Goal: Task Accomplishment & Management: Use online tool/utility

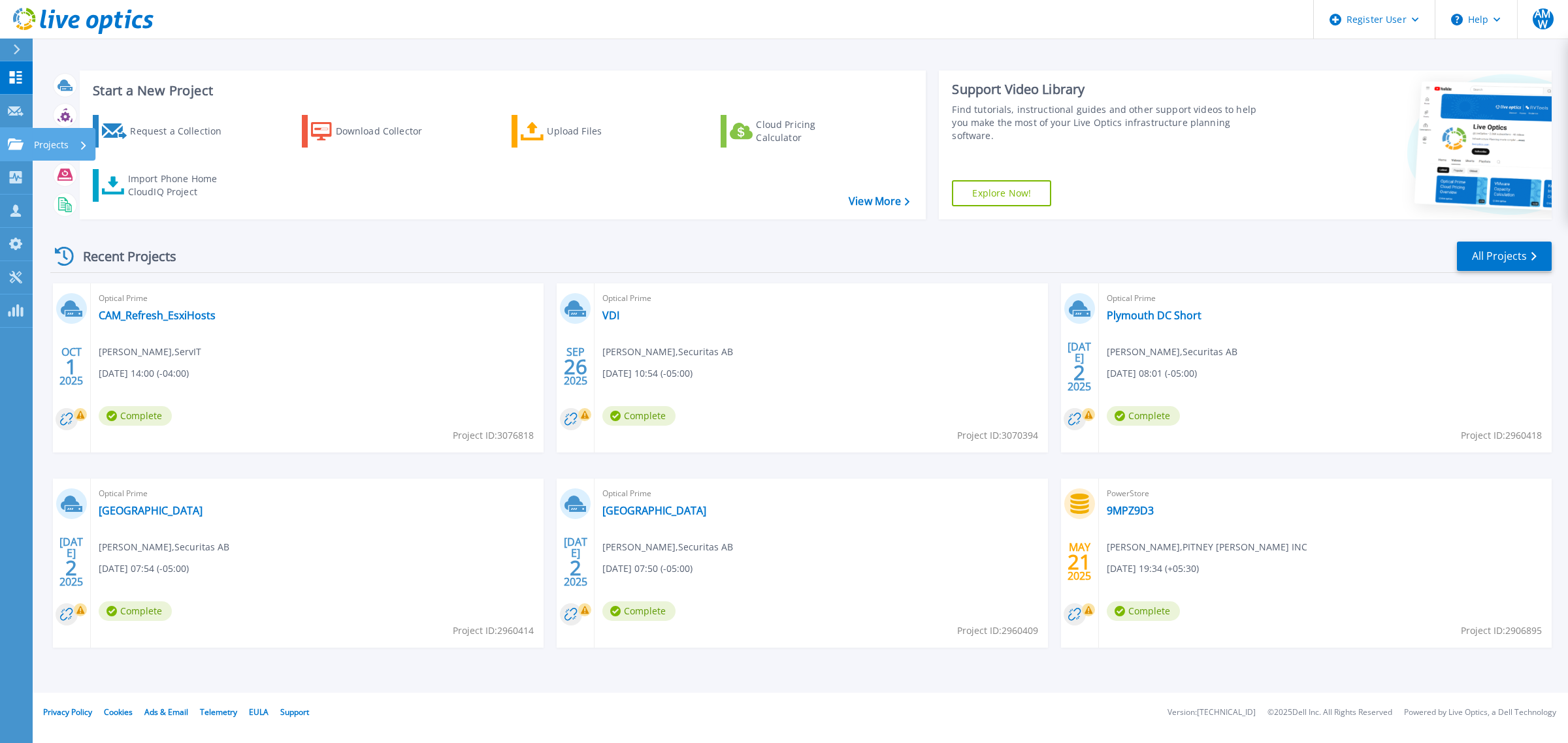
click at [10, 151] on link "Projects Projects" at bounding box center [16, 144] width 32 height 33
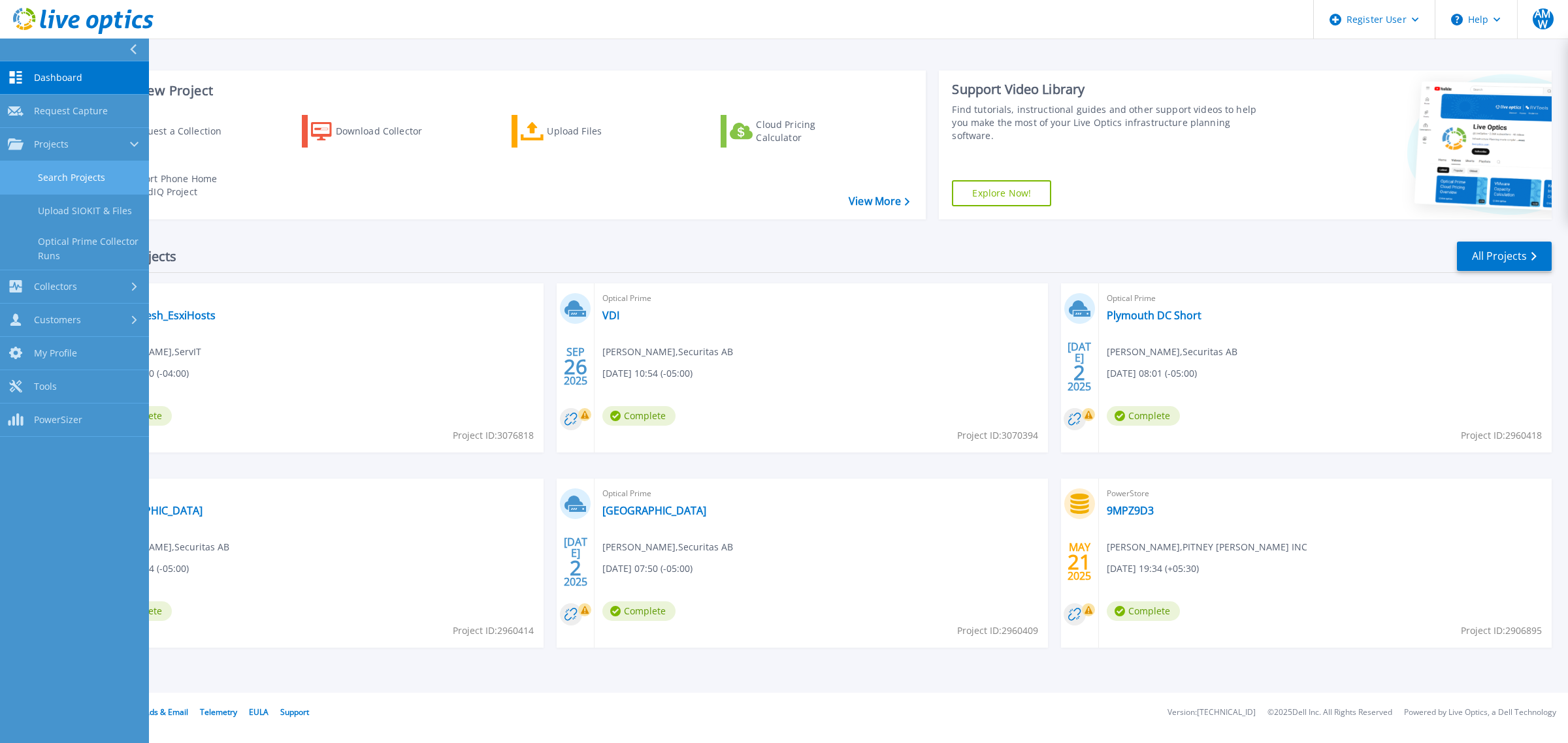
click at [38, 180] on link "Search Projects" at bounding box center [74, 178] width 149 height 33
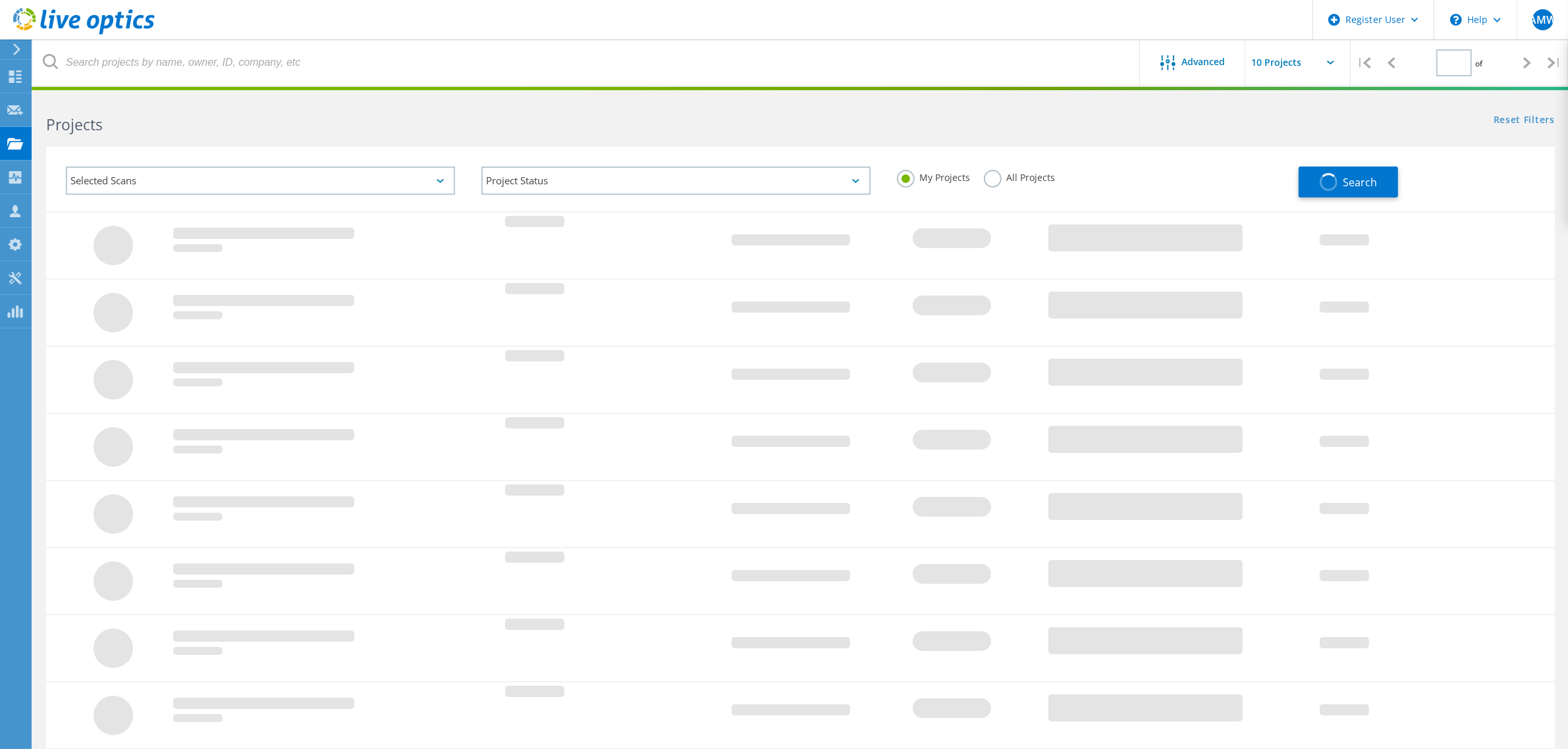
type input "2"
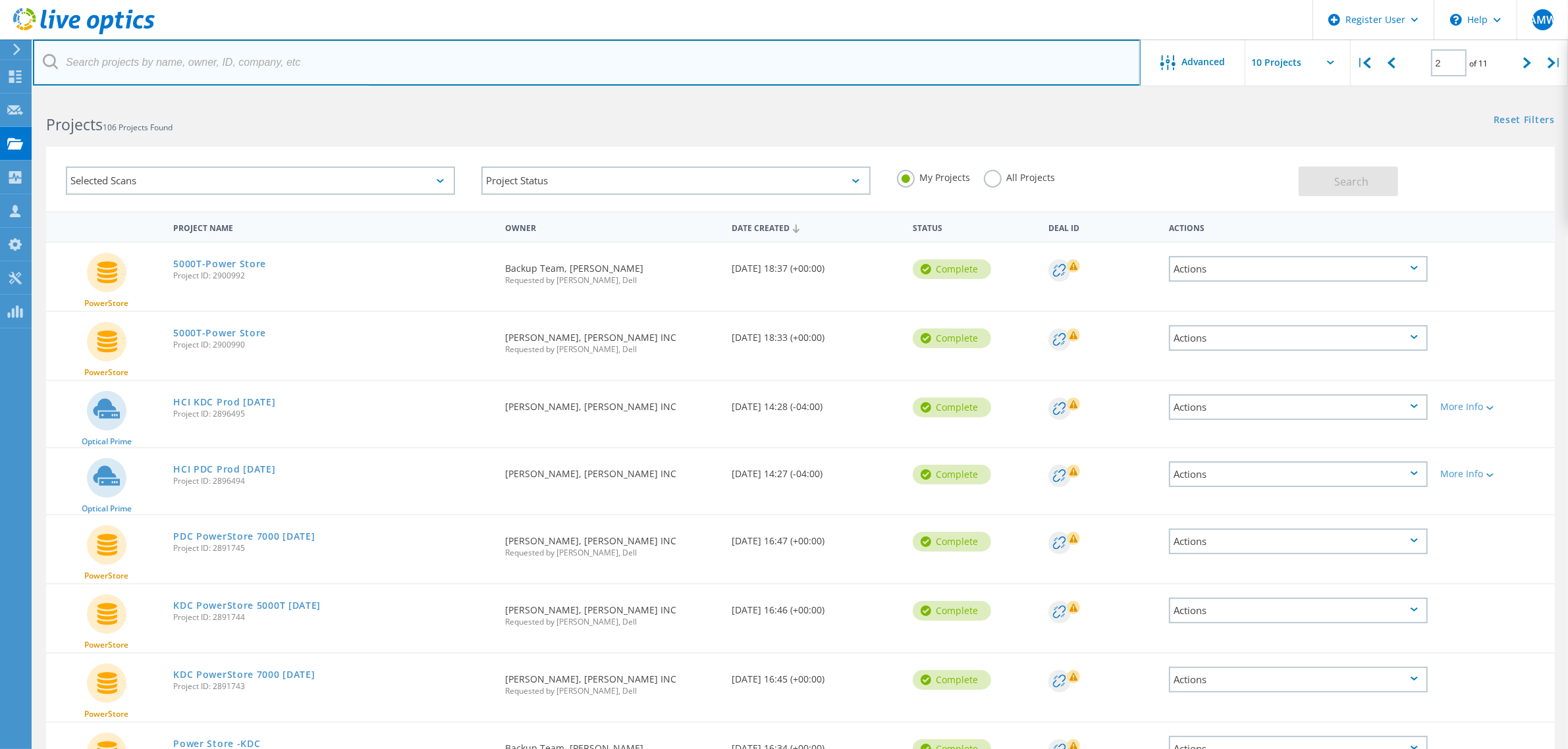
click at [250, 72] on input "text" at bounding box center [587, 62] width 1108 height 46
paste input "2761697​"
type input "2761697​"
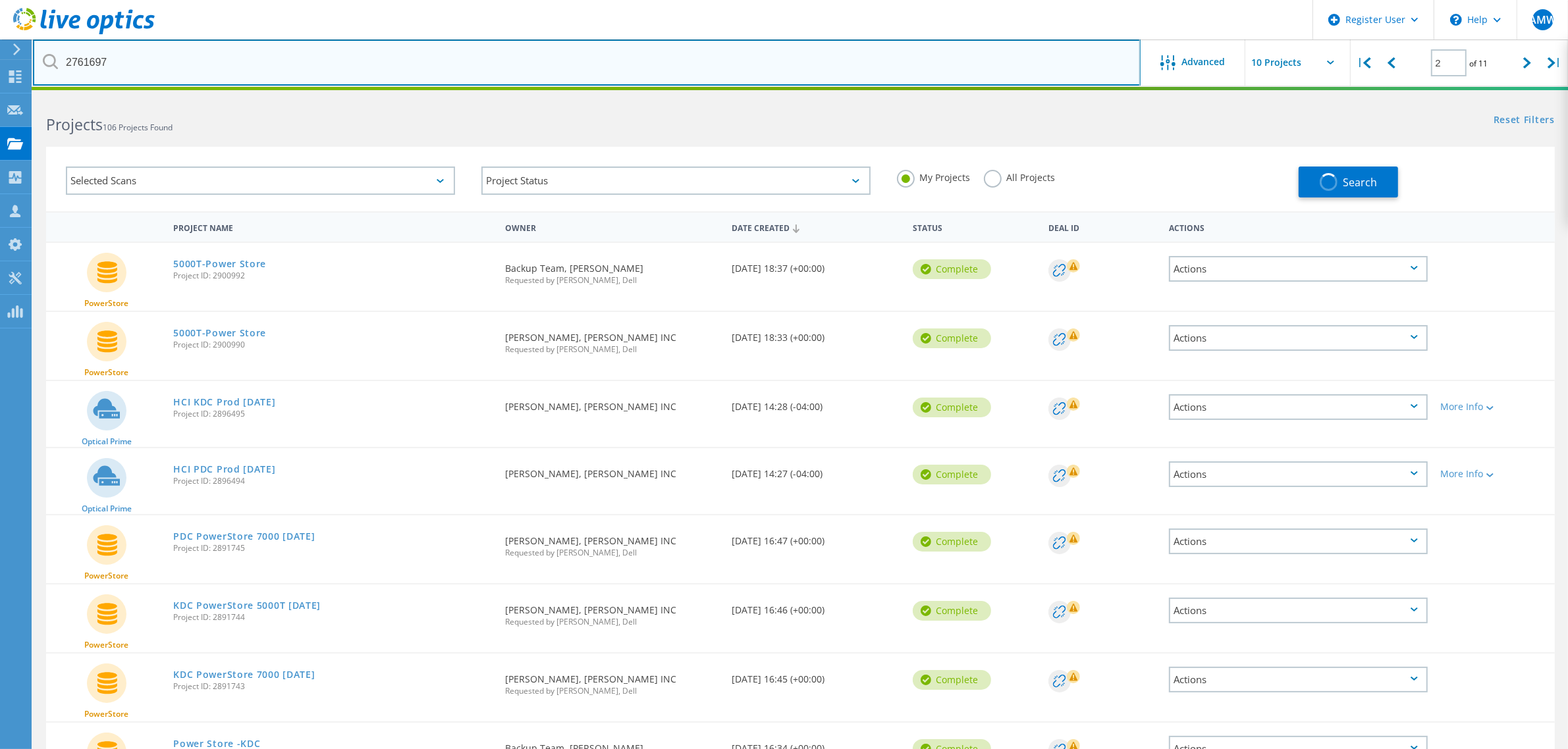
type input "1"
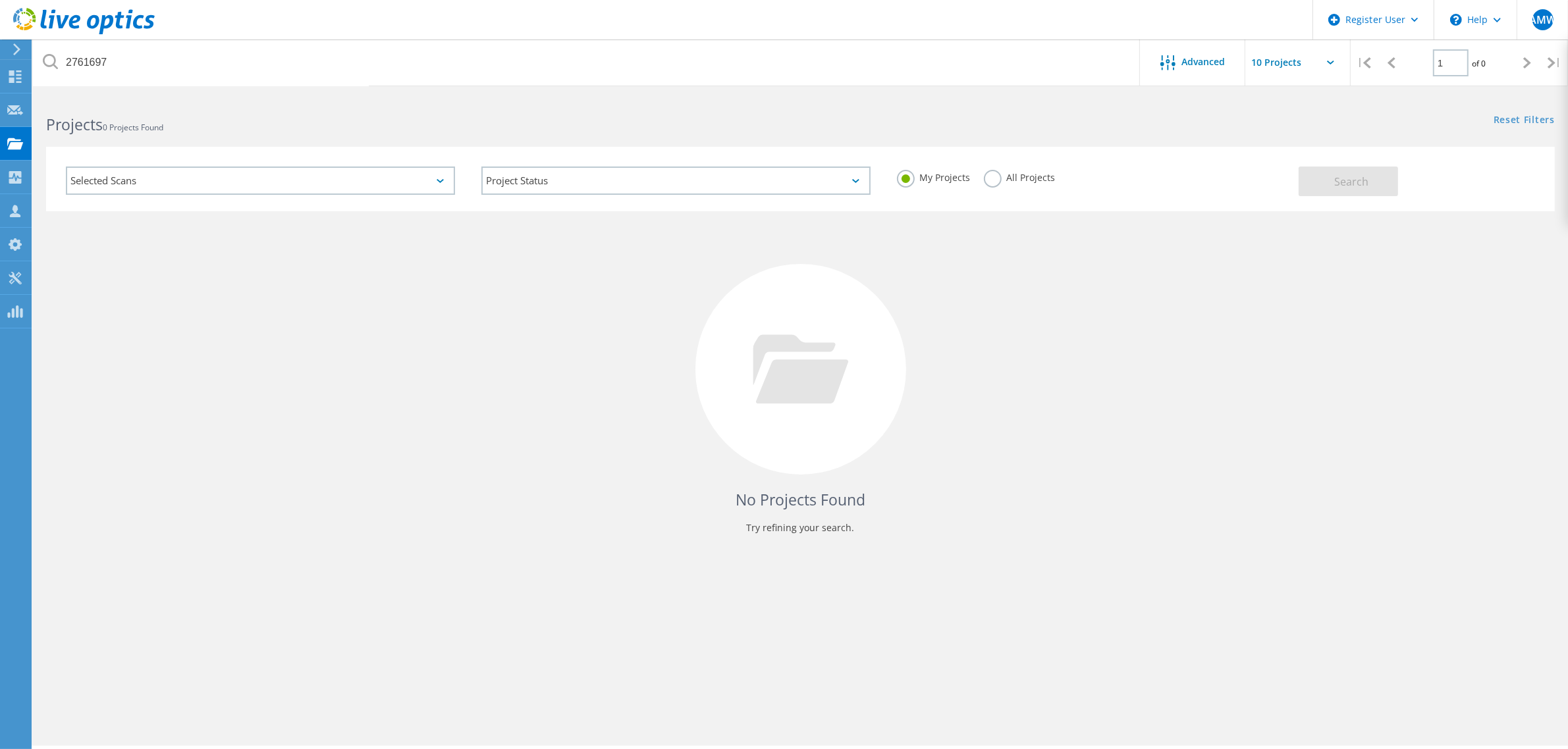
click at [1031, 168] on div "My Projects All Projects" at bounding box center [1091, 178] width 415 height 49
click at [1009, 172] on label "All Projects" at bounding box center [1020, 176] width 72 height 12
click at [0, 0] on input "All Projects" at bounding box center [0, 0] width 0 height 0
click at [1354, 178] on span "Search" at bounding box center [1351, 181] width 34 height 15
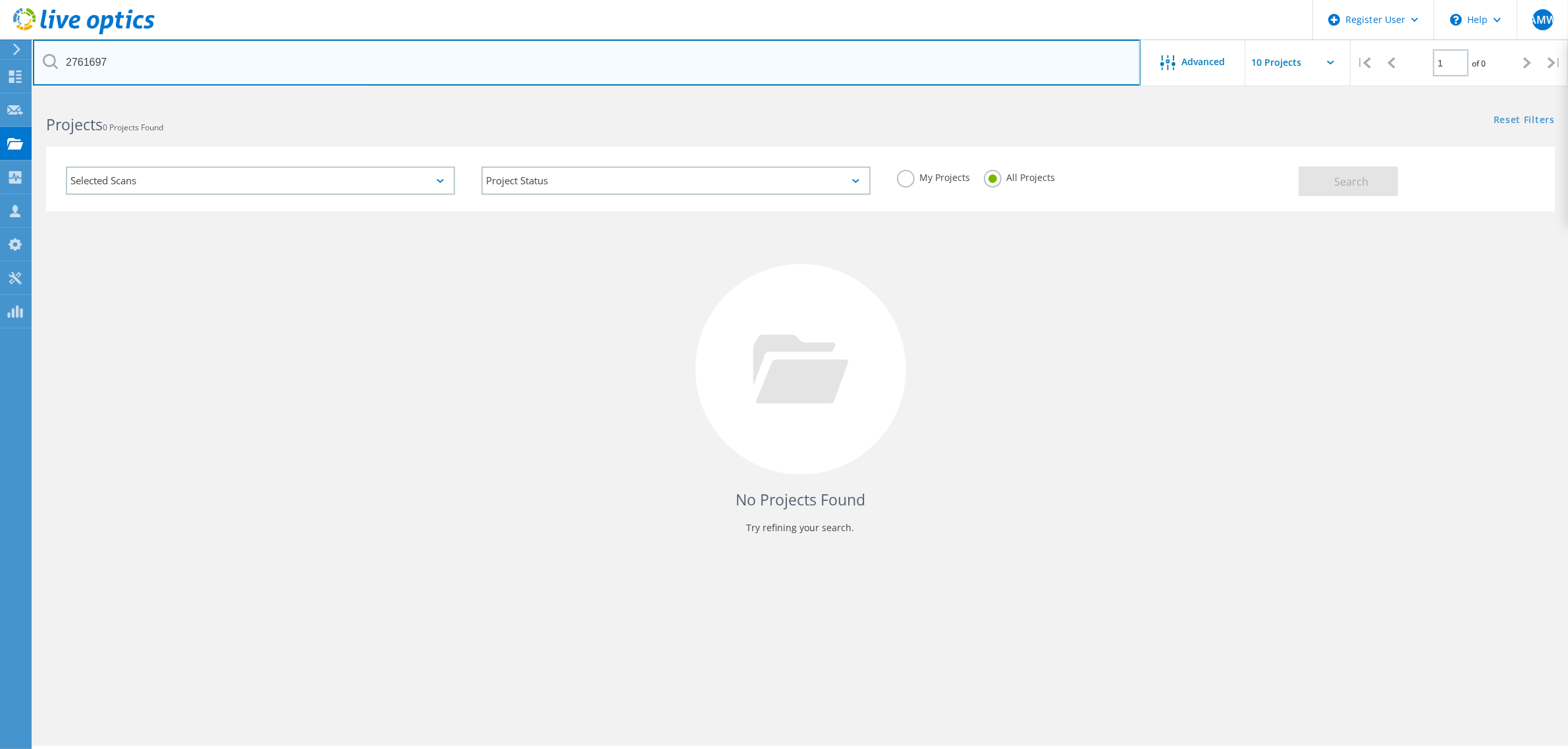
click at [171, 64] on input "2761697​" at bounding box center [587, 62] width 1108 height 46
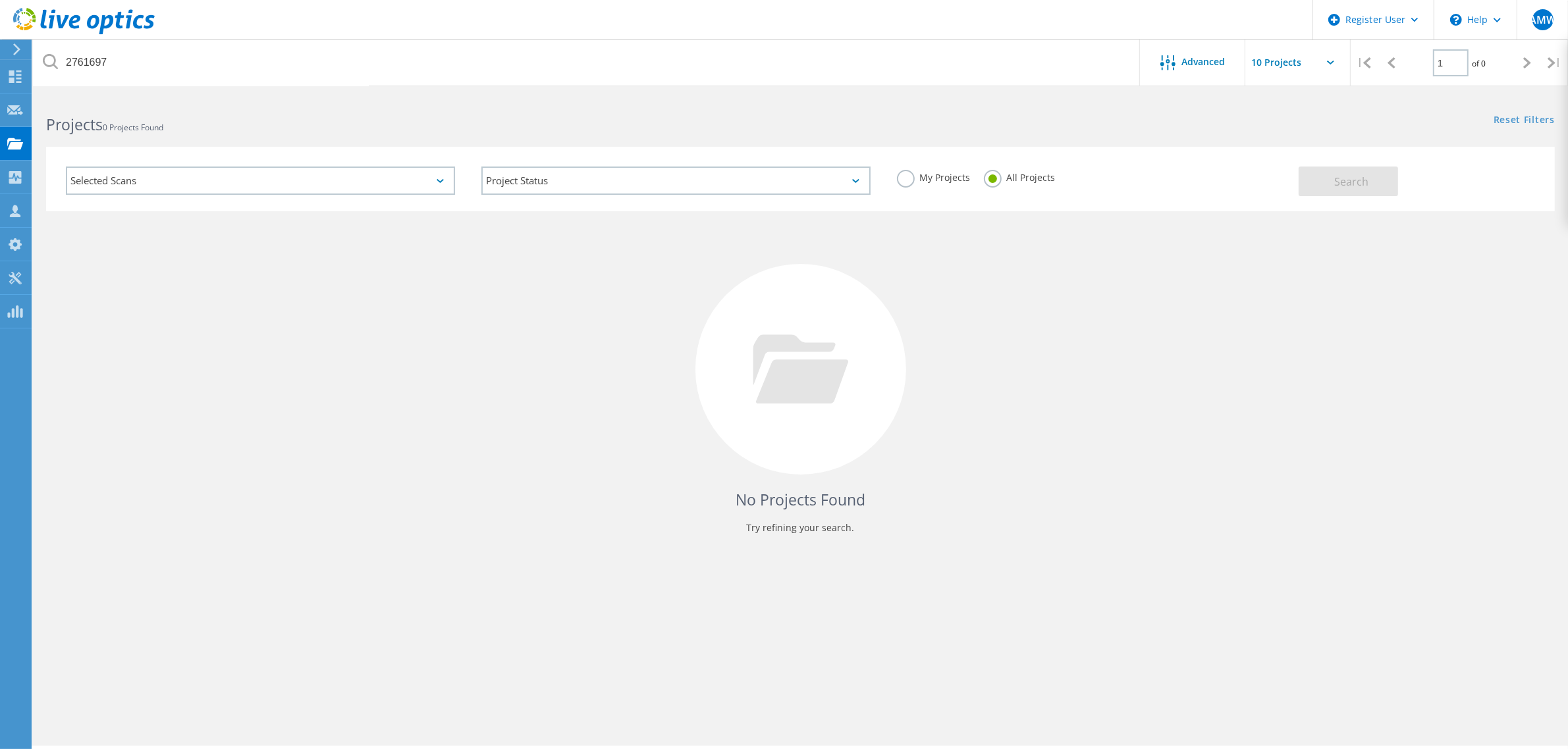
click at [231, 129] on h2 "Projects 0 Projects Found" at bounding box center [416, 125] width 741 height 22
click at [902, 168] on div "My Projects All Projects" at bounding box center [1091, 178] width 415 height 49
click at [919, 185] on div "My Projects" at bounding box center [933, 179] width 74 height 19
click at [9, 143] on icon at bounding box center [15, 144] width 16 height 12
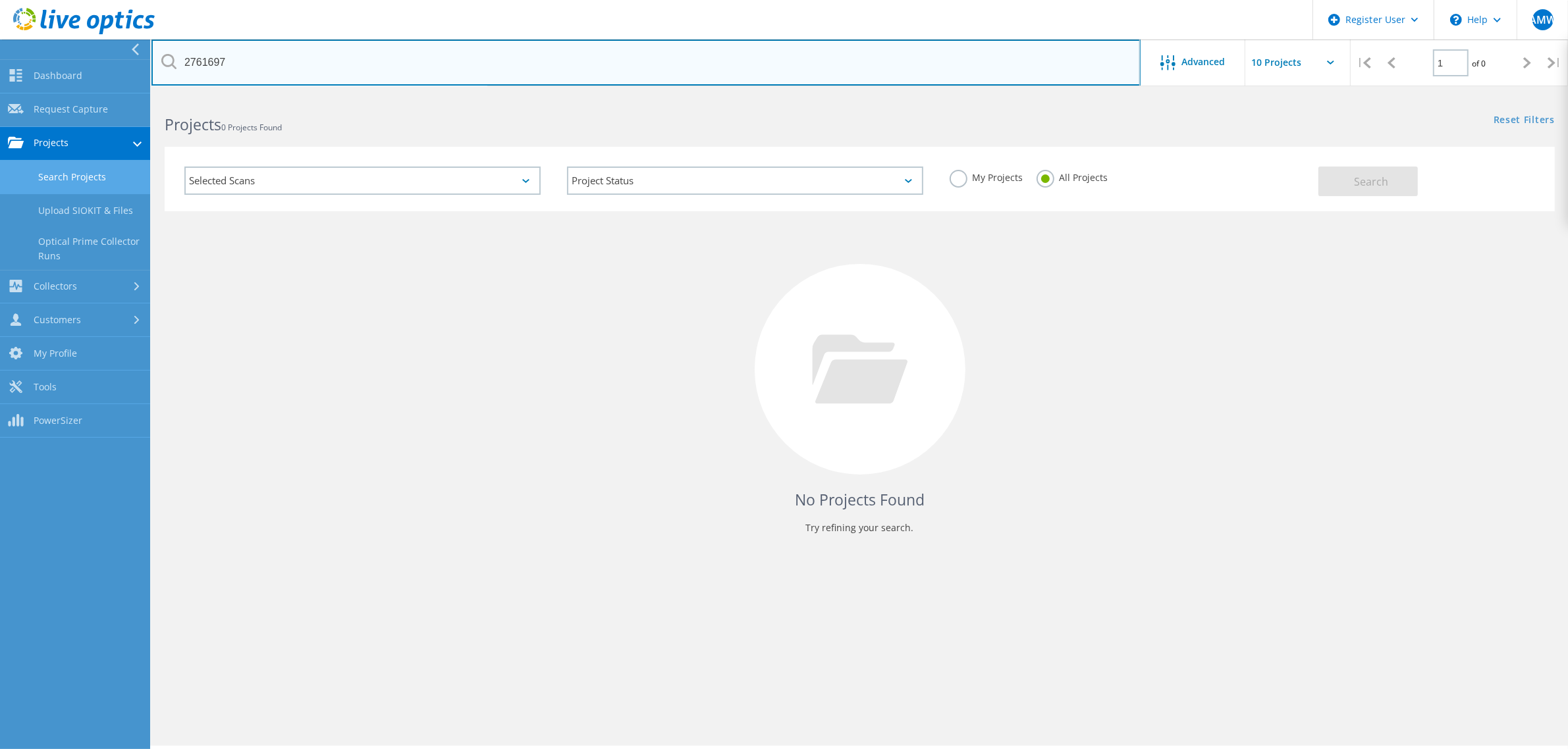
click at [258, 64] on input "2761697​" at bounding box center [646, 62] width 989 height 46
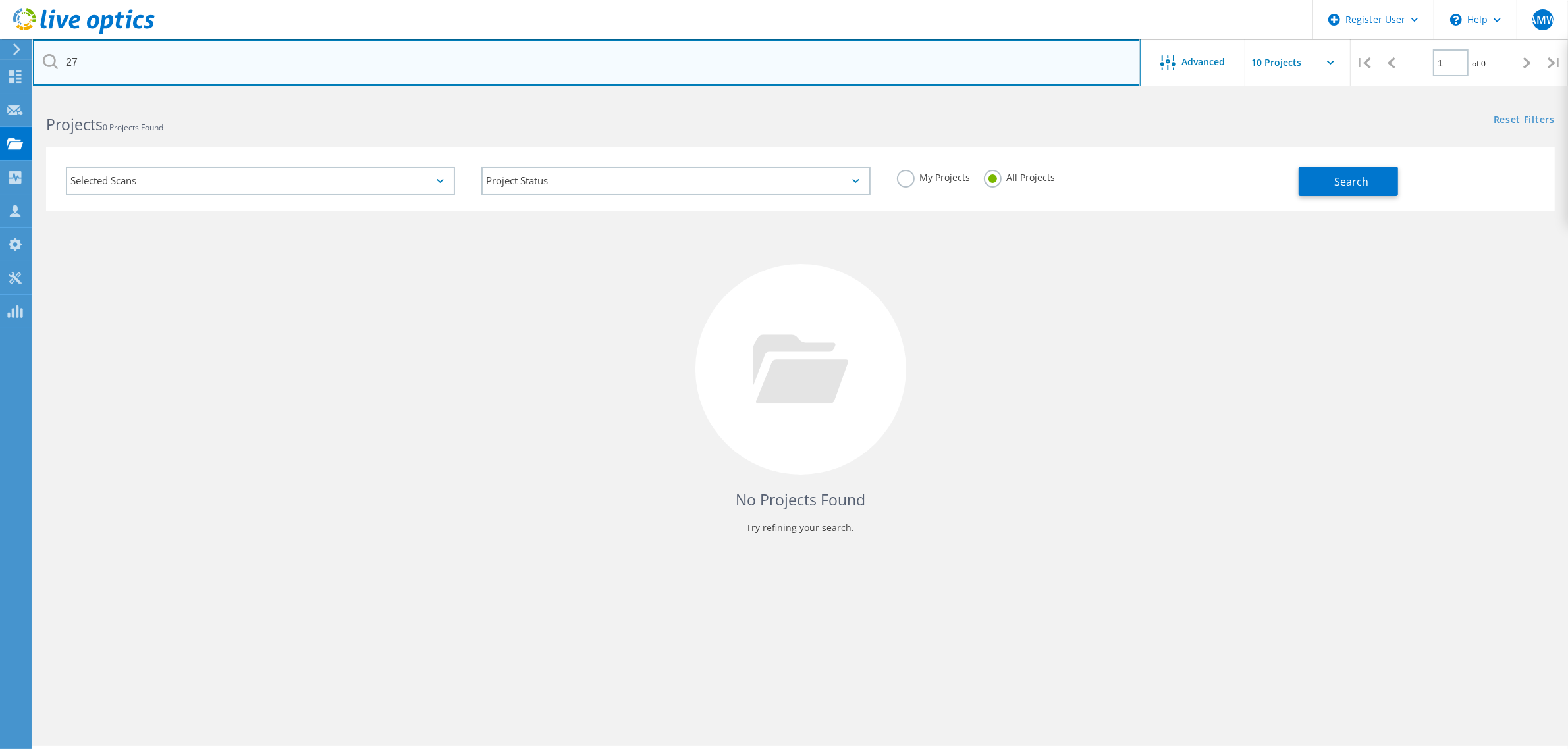
type input "2"
type input "2761697"
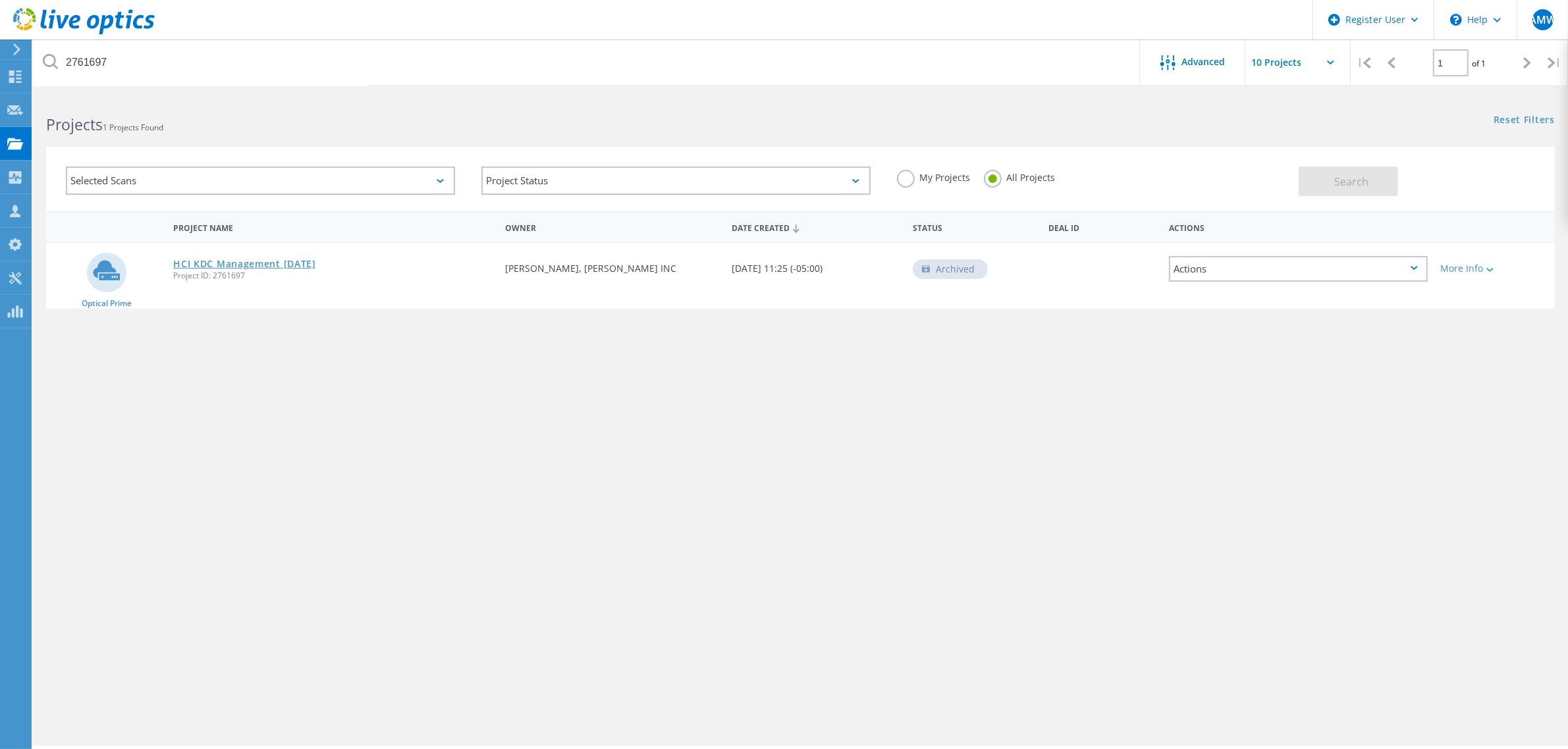
click at [264, 263] on link "HCI KDC Management [DATE]" at bounding box center [244, 264] width 143 height 9
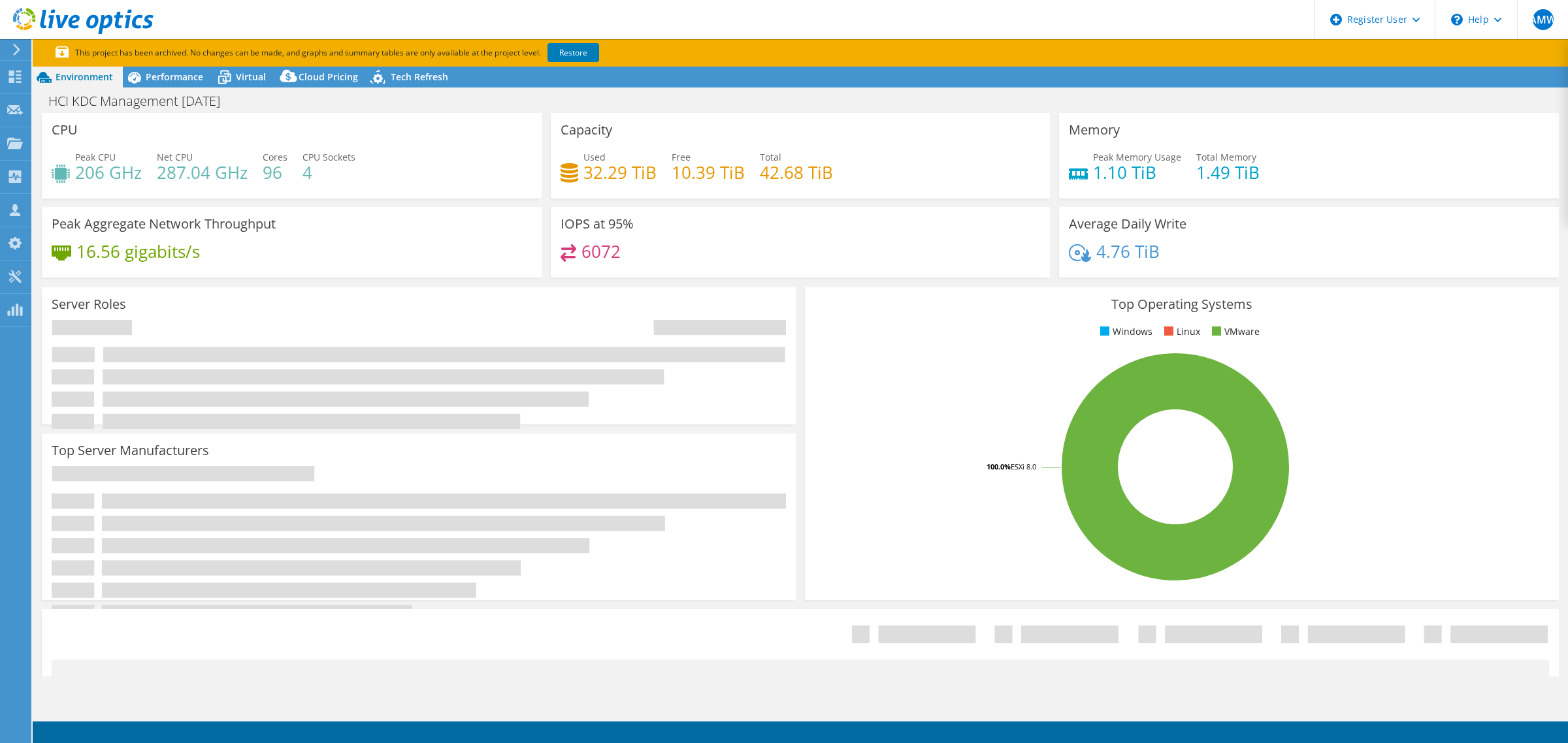
select select "USD"
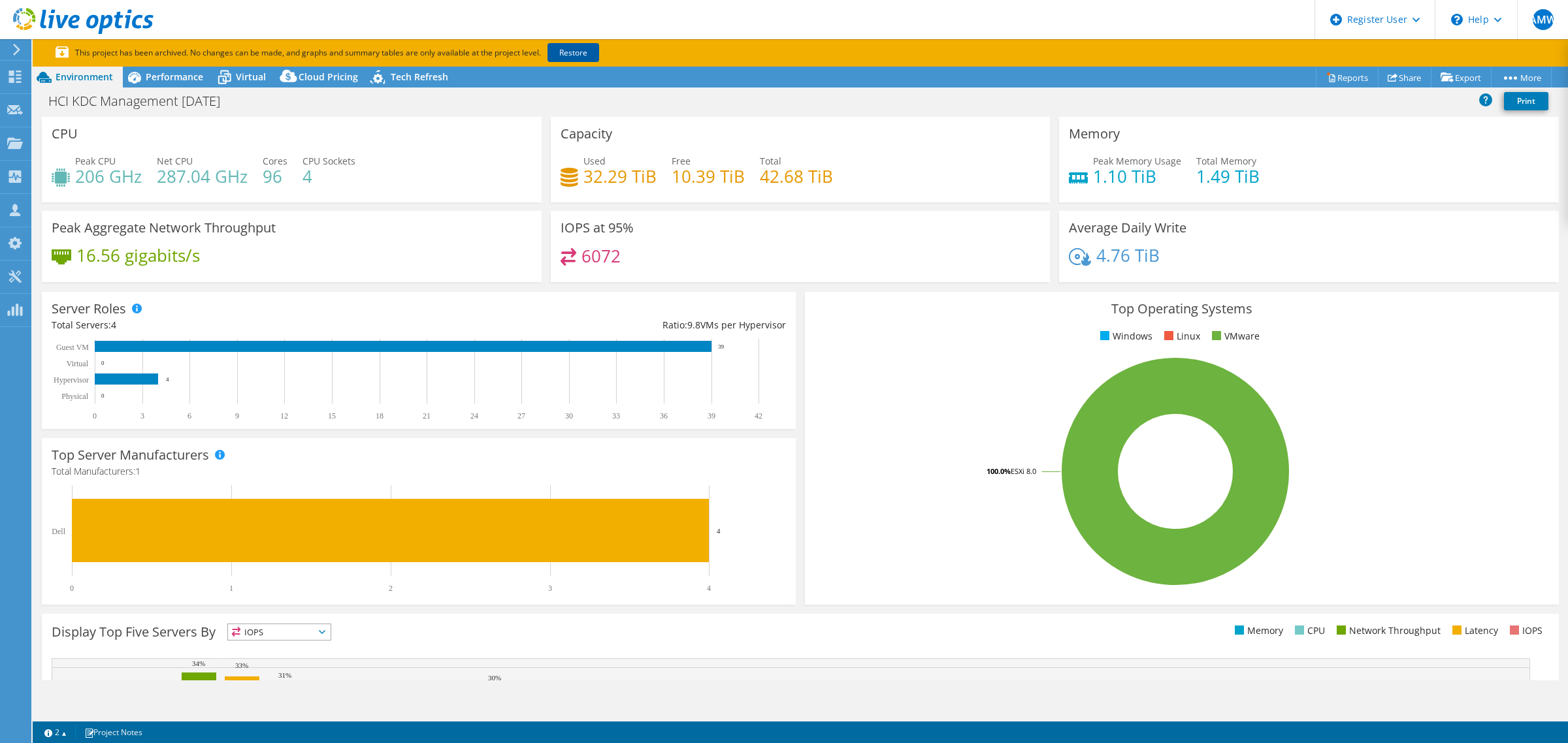
click at [579, 46] on link "Restore" at bounding box center [573, 53] width 52 height 19
